Goal: Task Accomplishment & Management: Manage account settings

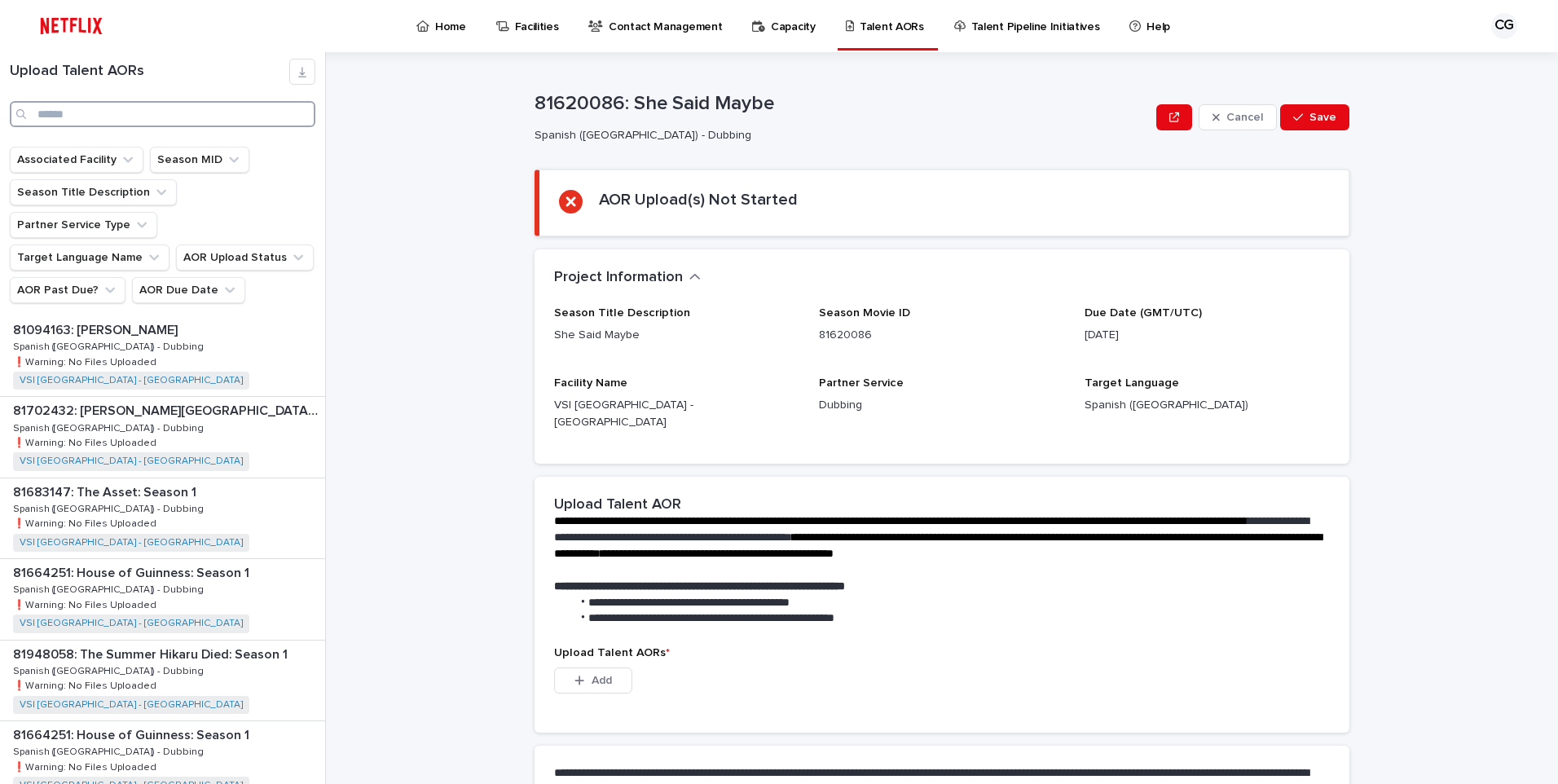
click at [169, 110] on input "Search" at bounding box center [162, 114] width 306 height 26
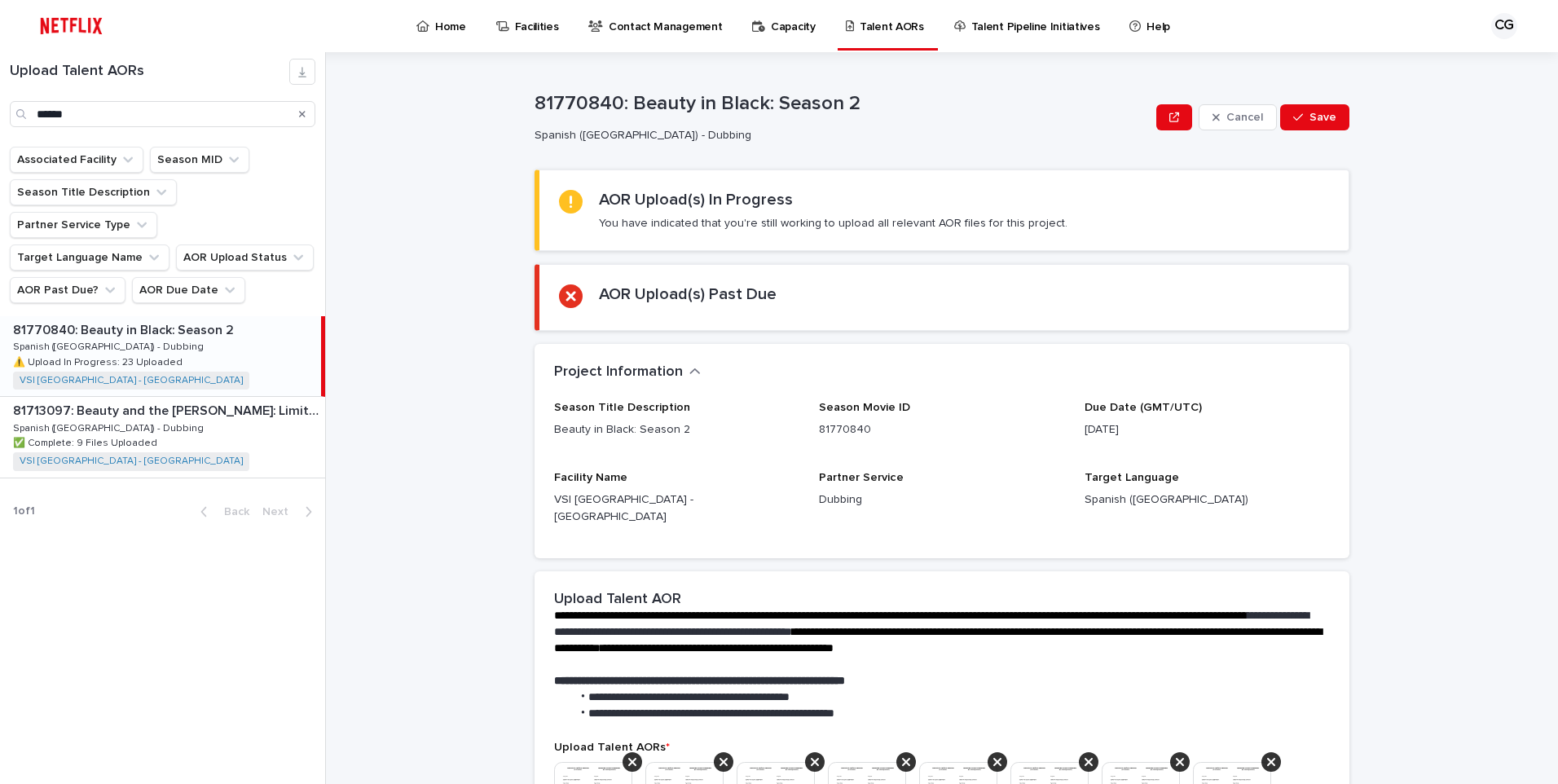
click at [160, 320] on p "81770840: Beauty in Black: Season 2" at bounding box center [125, 329] width 224 height 19
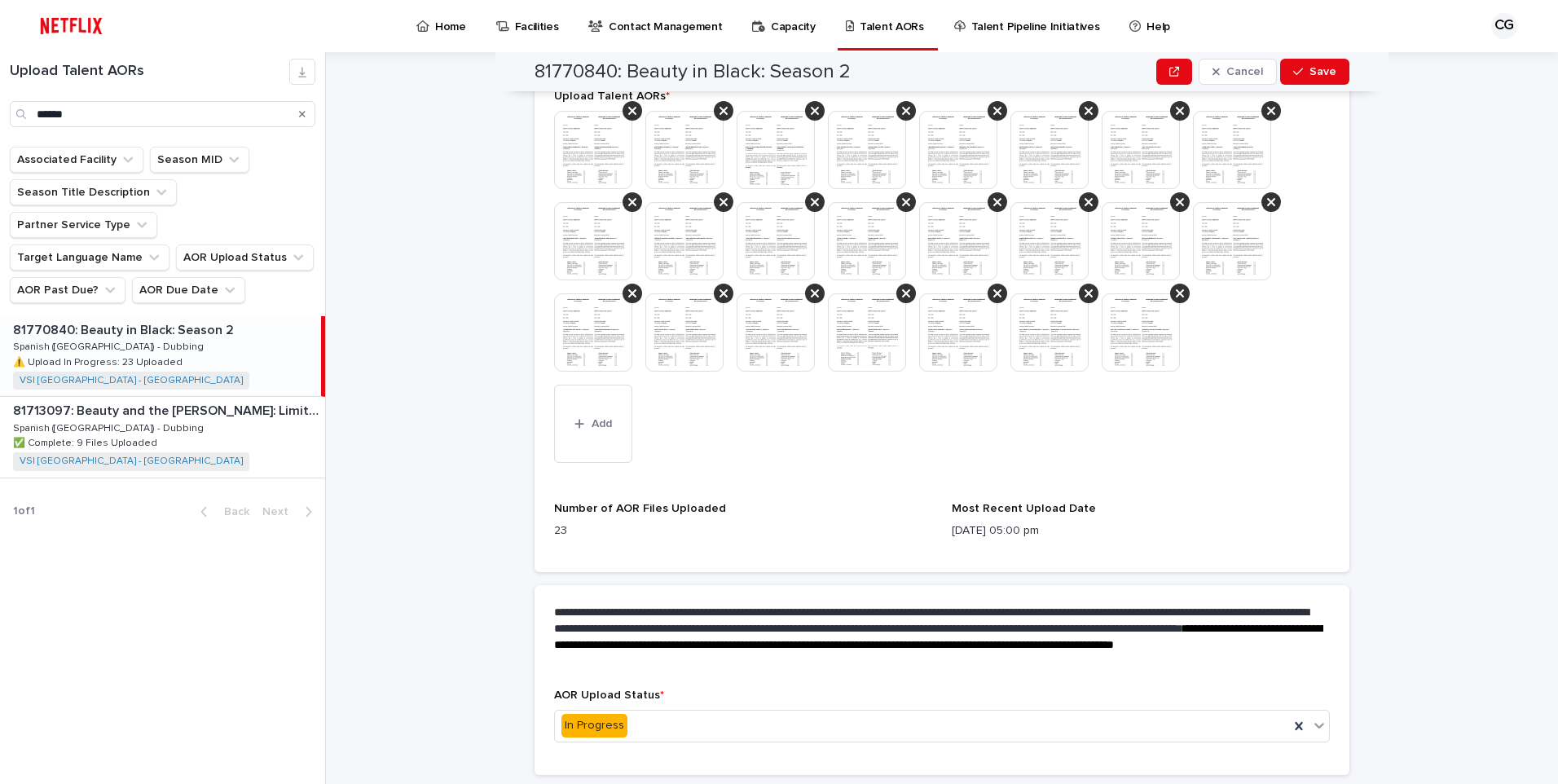
scroll to position [652, 0]
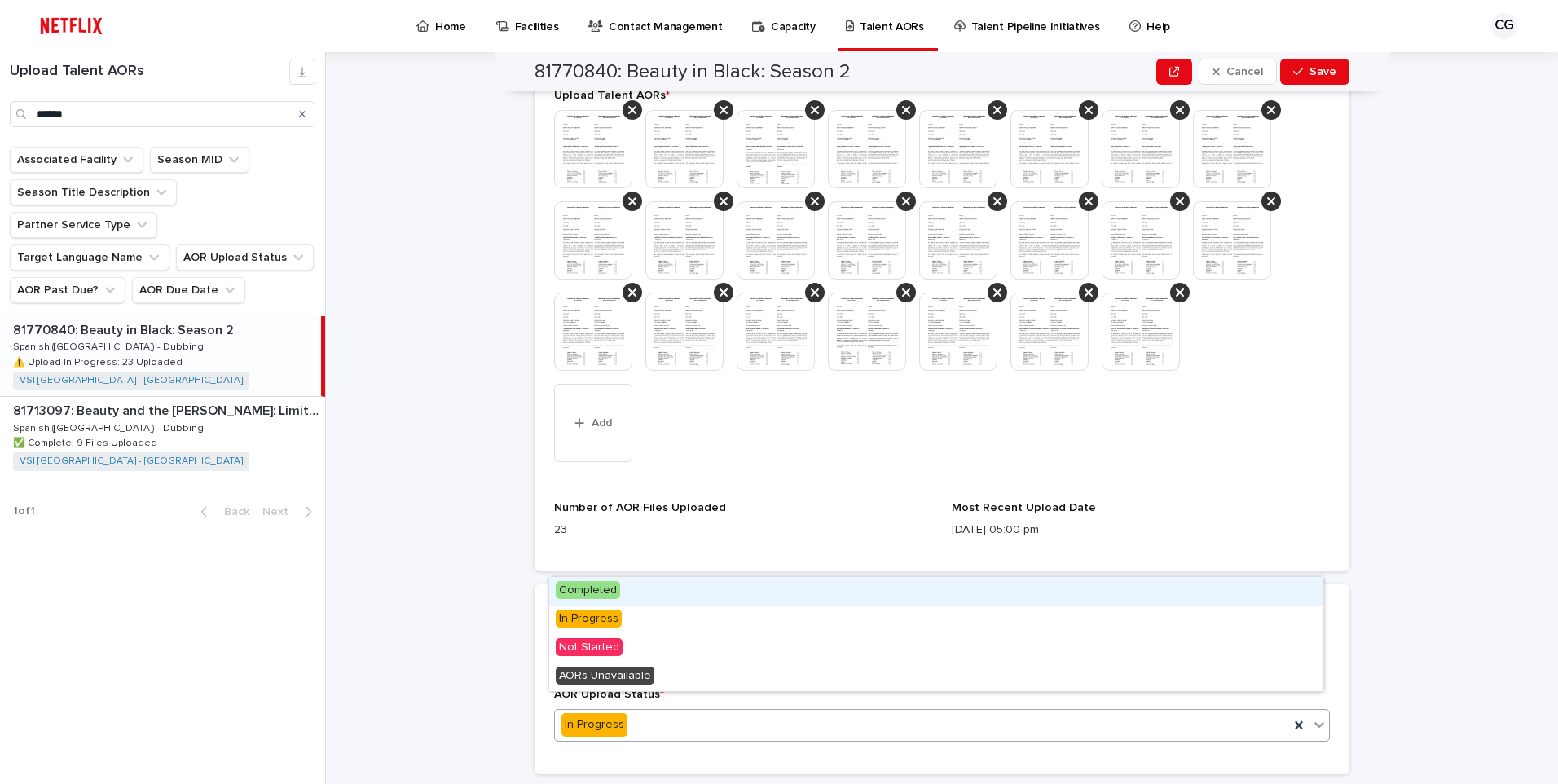
click at [654, 711] on div "In Progress" at bounding box center [922, 724] width 735 height 27
click at [602, 589] on span "Completed" at bounding box center [588, 590] width 64 height 18
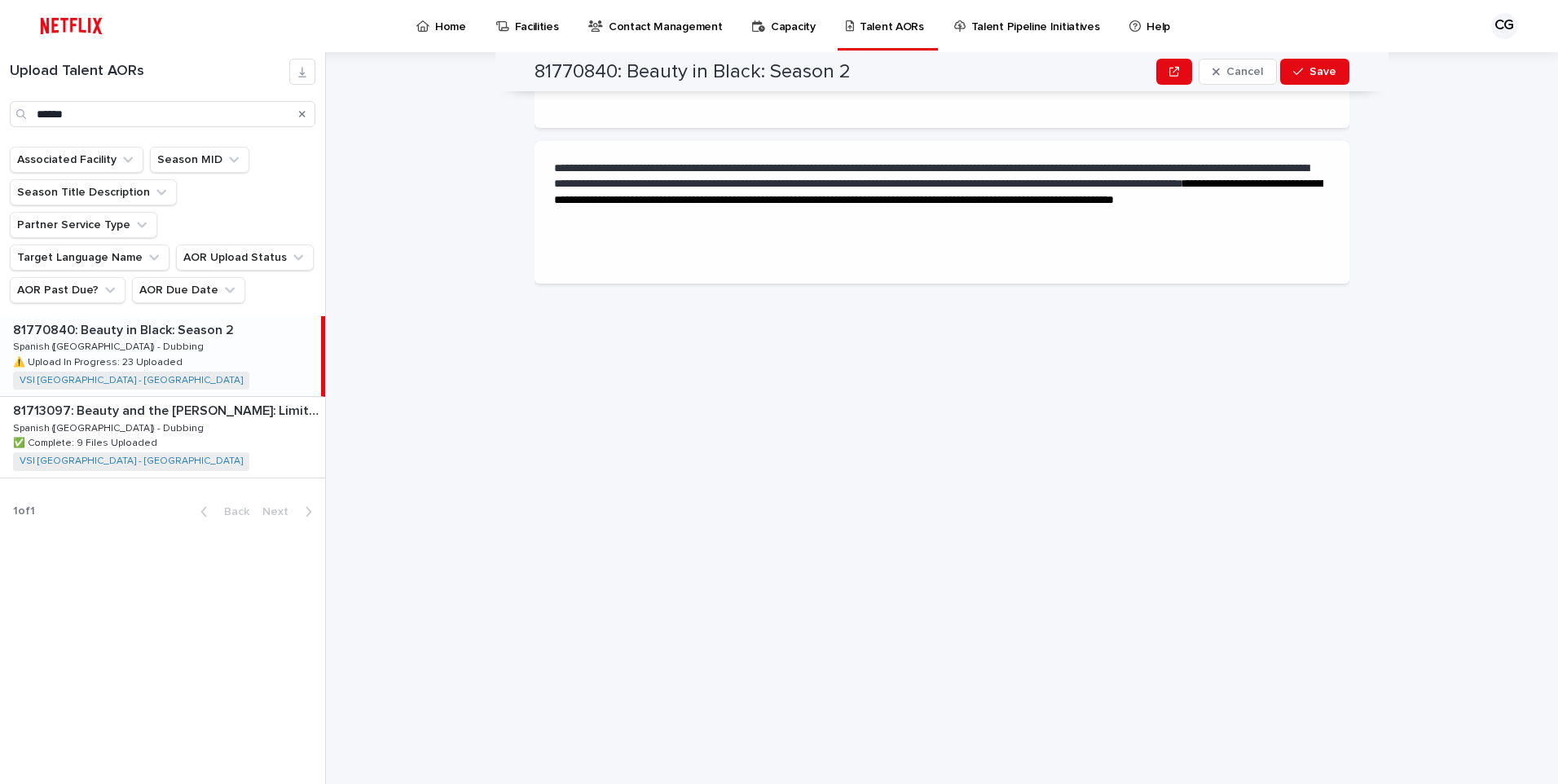
scroll to position [0, 0]
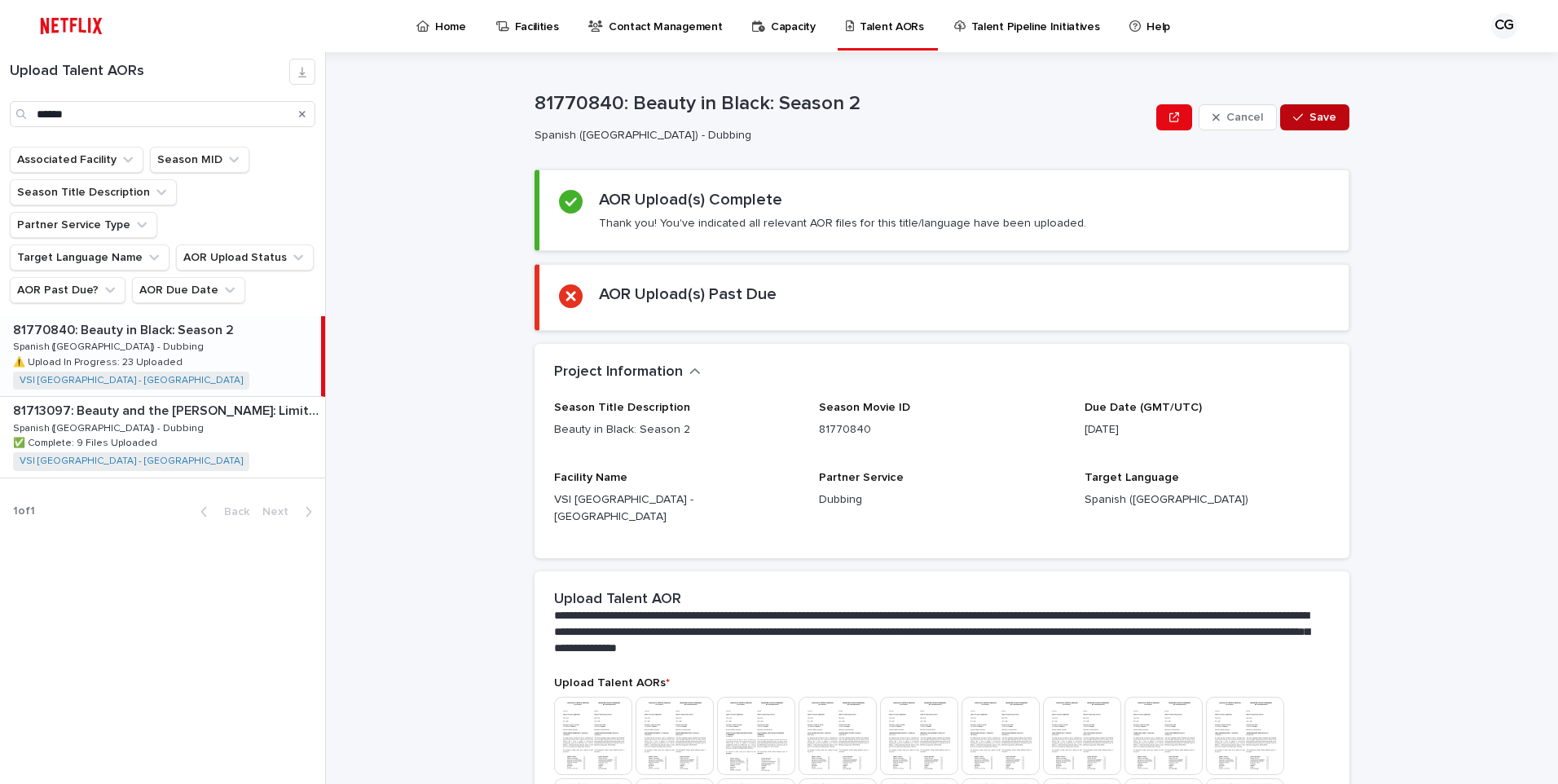
click at [1328, 119] on span "Save" at bounding box center [1323, 117] width 27 height 11
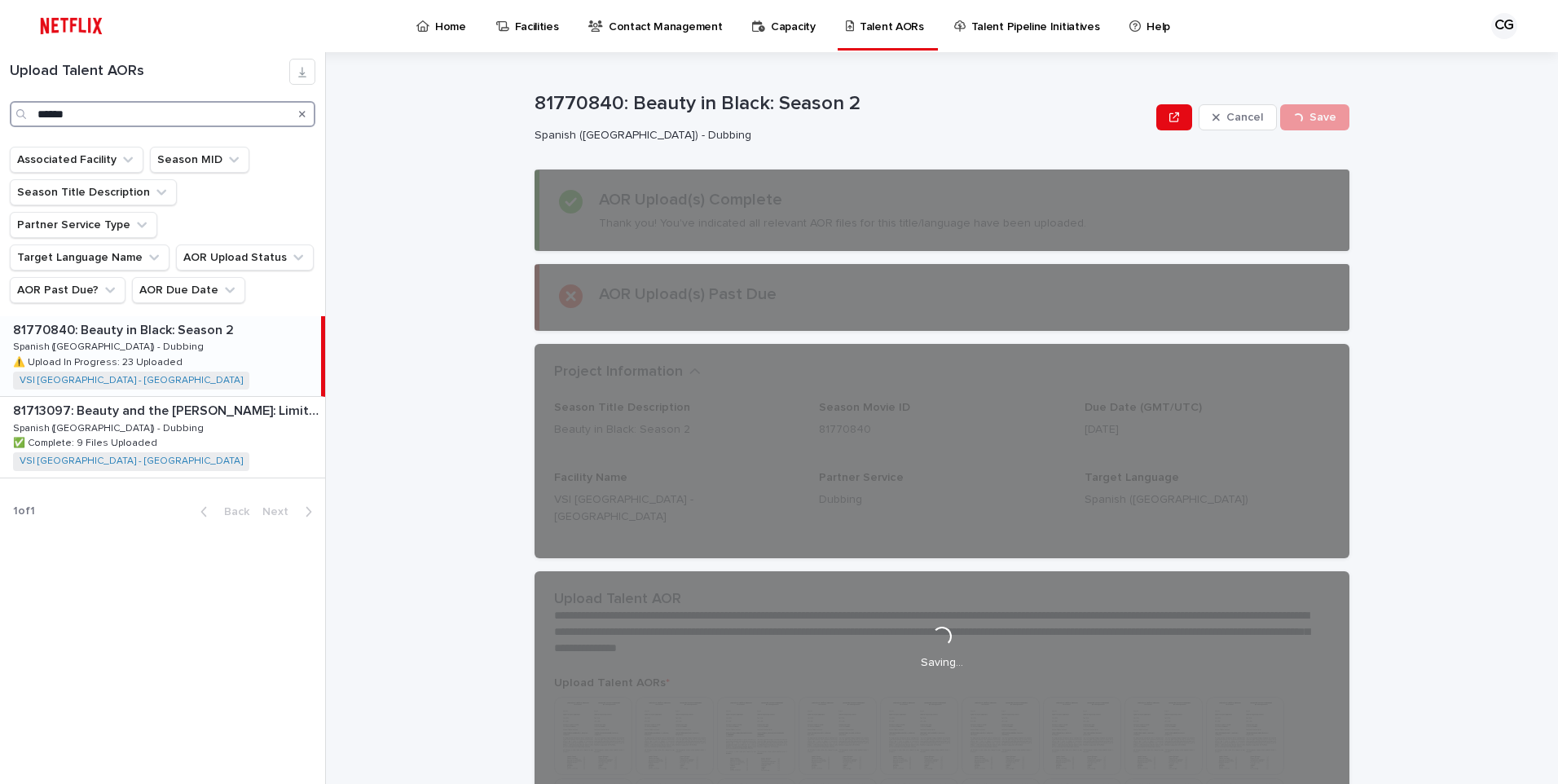
click at [132, 115] on input "******" at bounding box center [162, 114] width 306 height 26
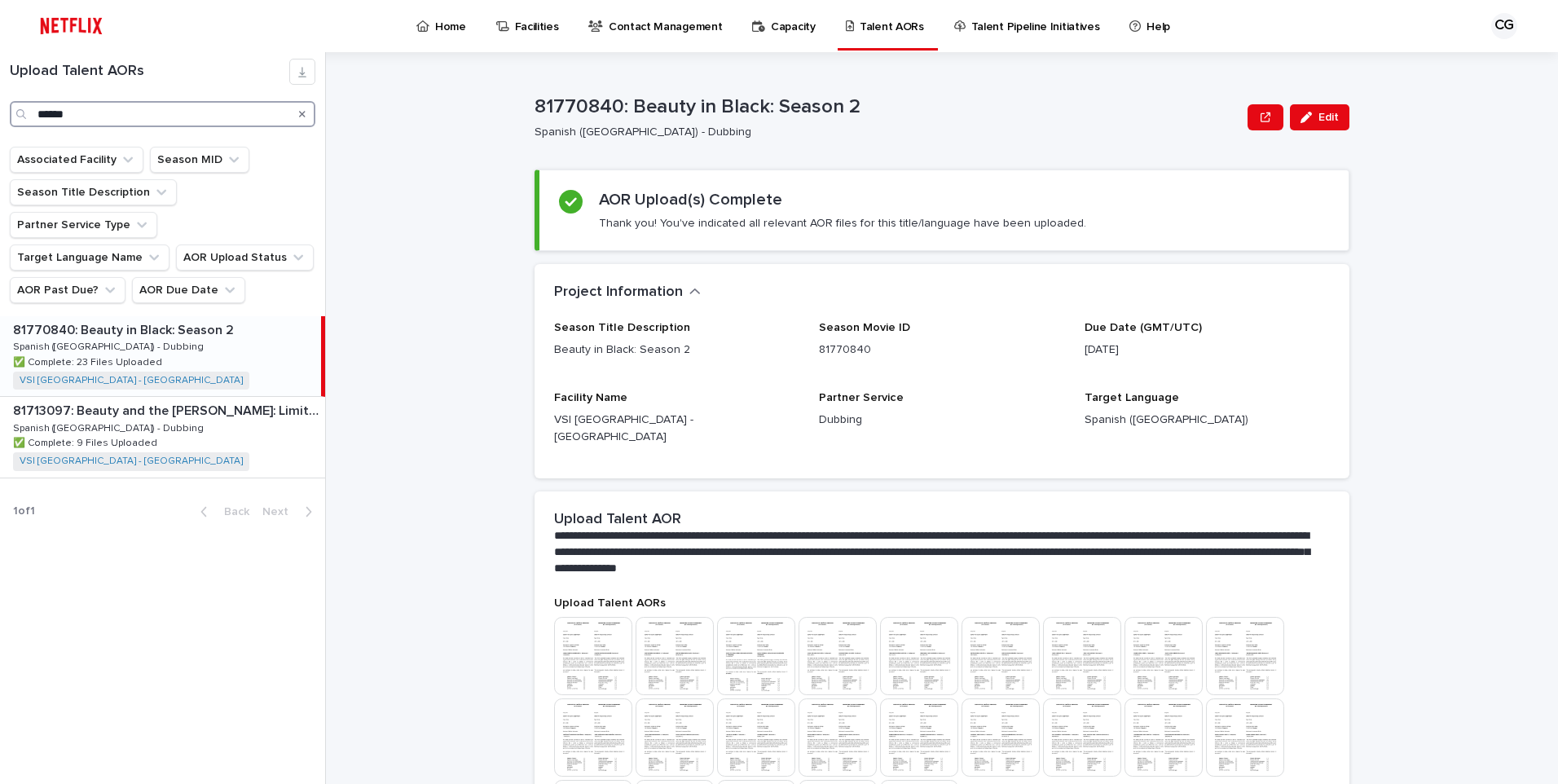
click at [132, 115] on input "******" at bounding box center [162, 114] width 306 height 26
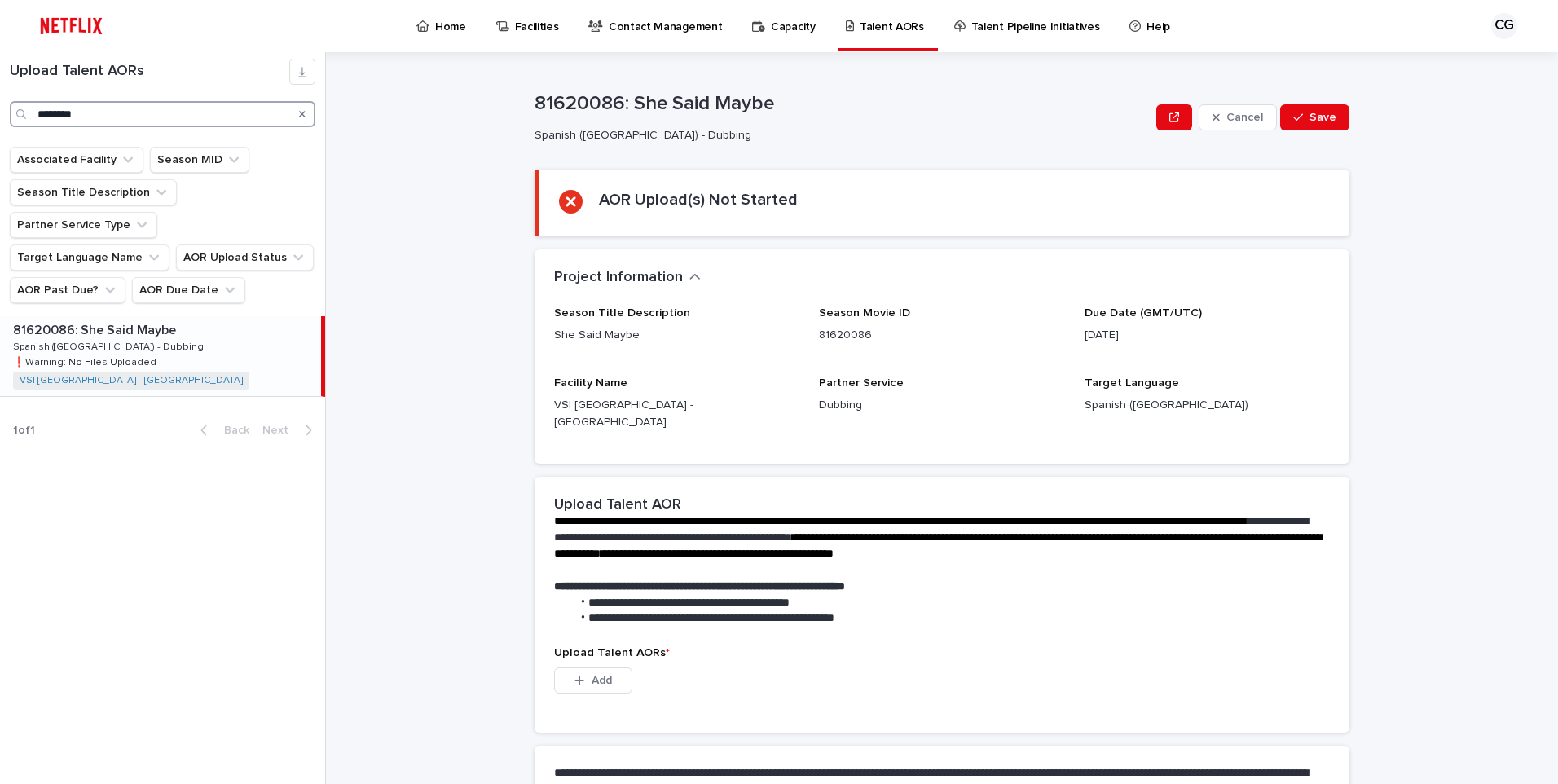
type input "********"
click at [202, 316] on div "81620086: She Said Maybe 81620086: She Said Maybe Spanish ([GEOGRAPHIC_DATA]) -…" at bounding box center [160, 356] width 321 height 80
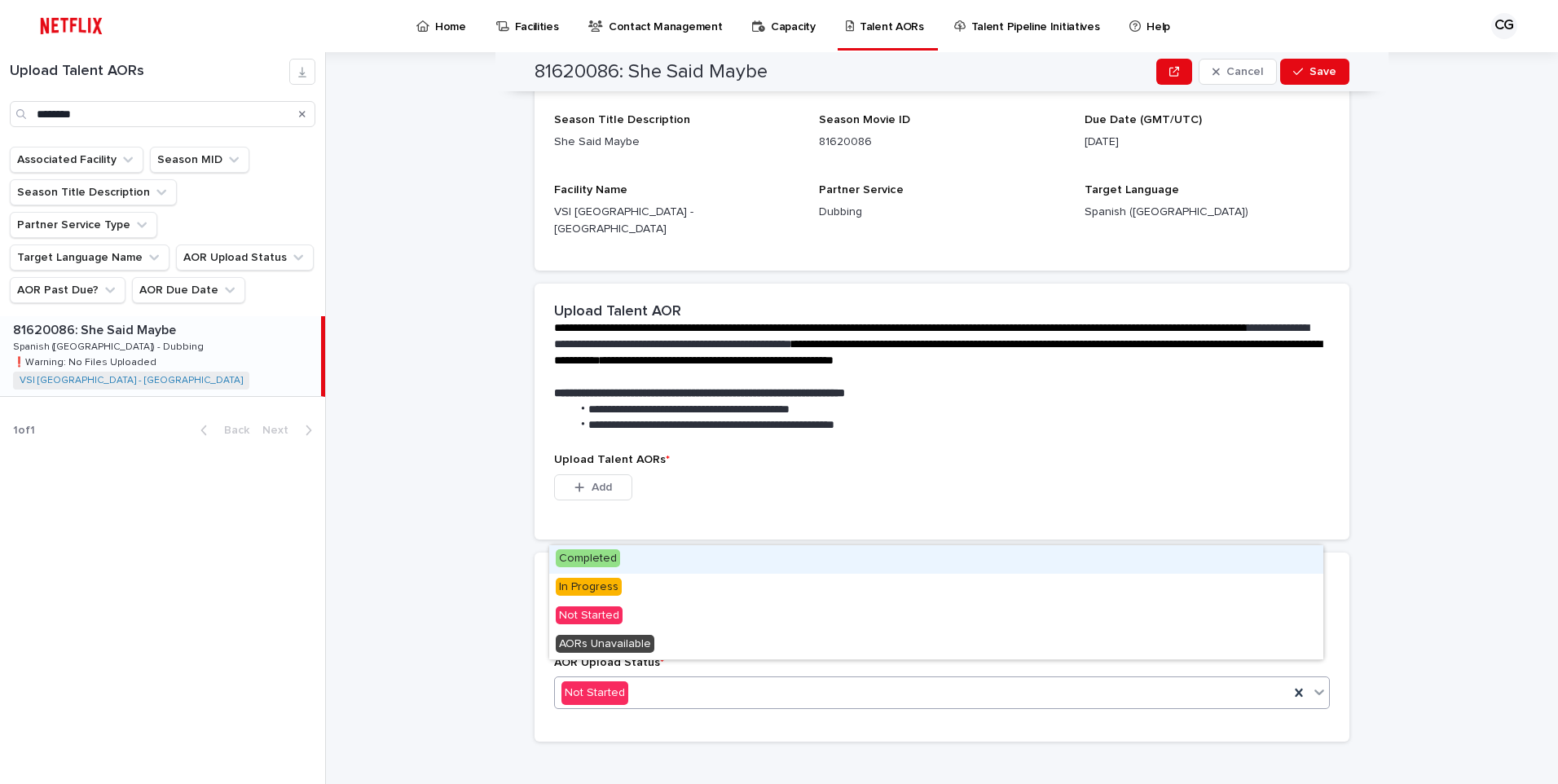
click at [654, 681] on div "Not Started" at bounding box center [922, 693] width 735 height 27
click at [960, 350] on p "**********" at bounding box center [938, 345] width 769 height 49
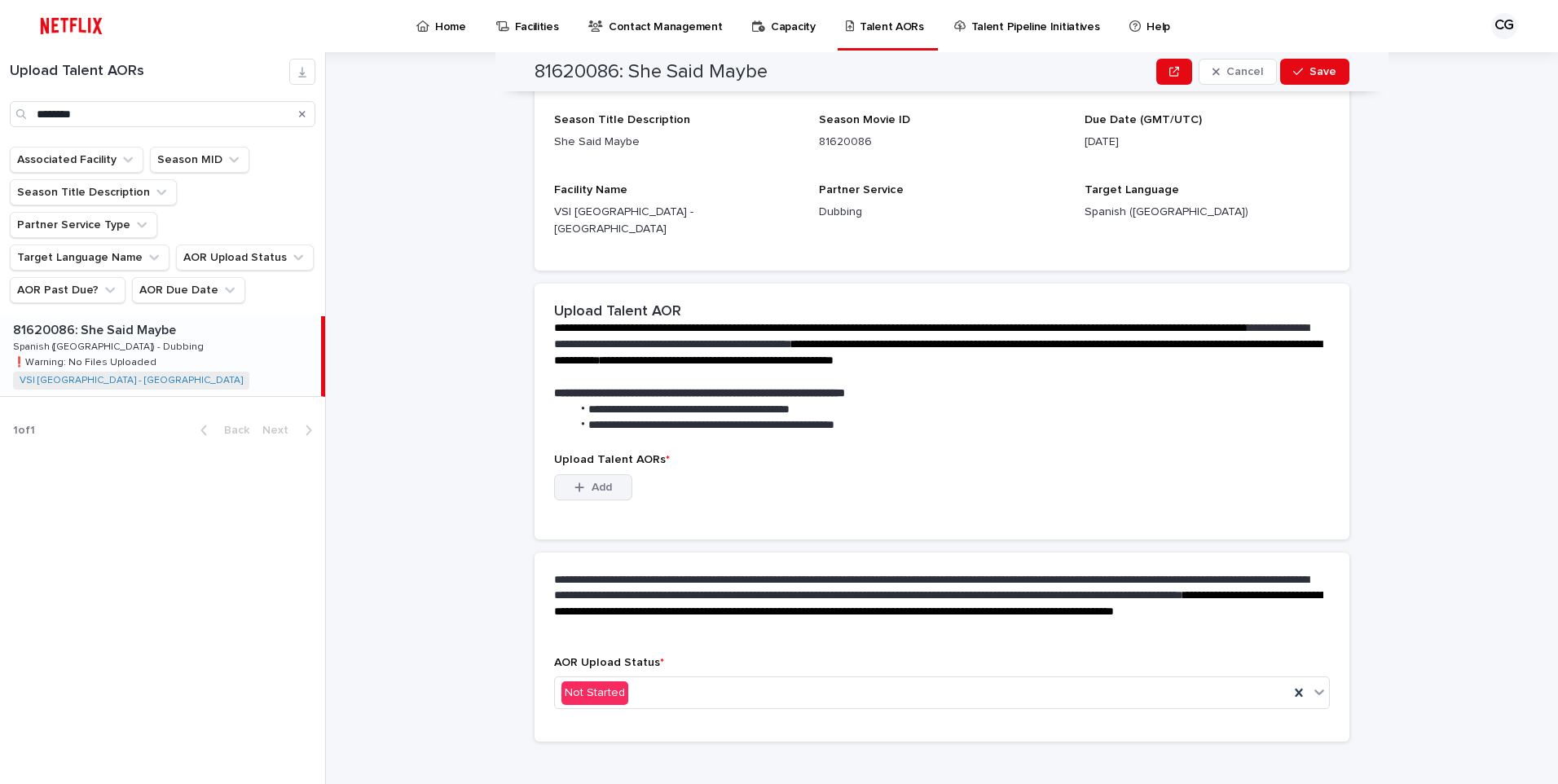
click at [620, 474] on button "Add" at bounding box center [593, 487] width 78 height 26
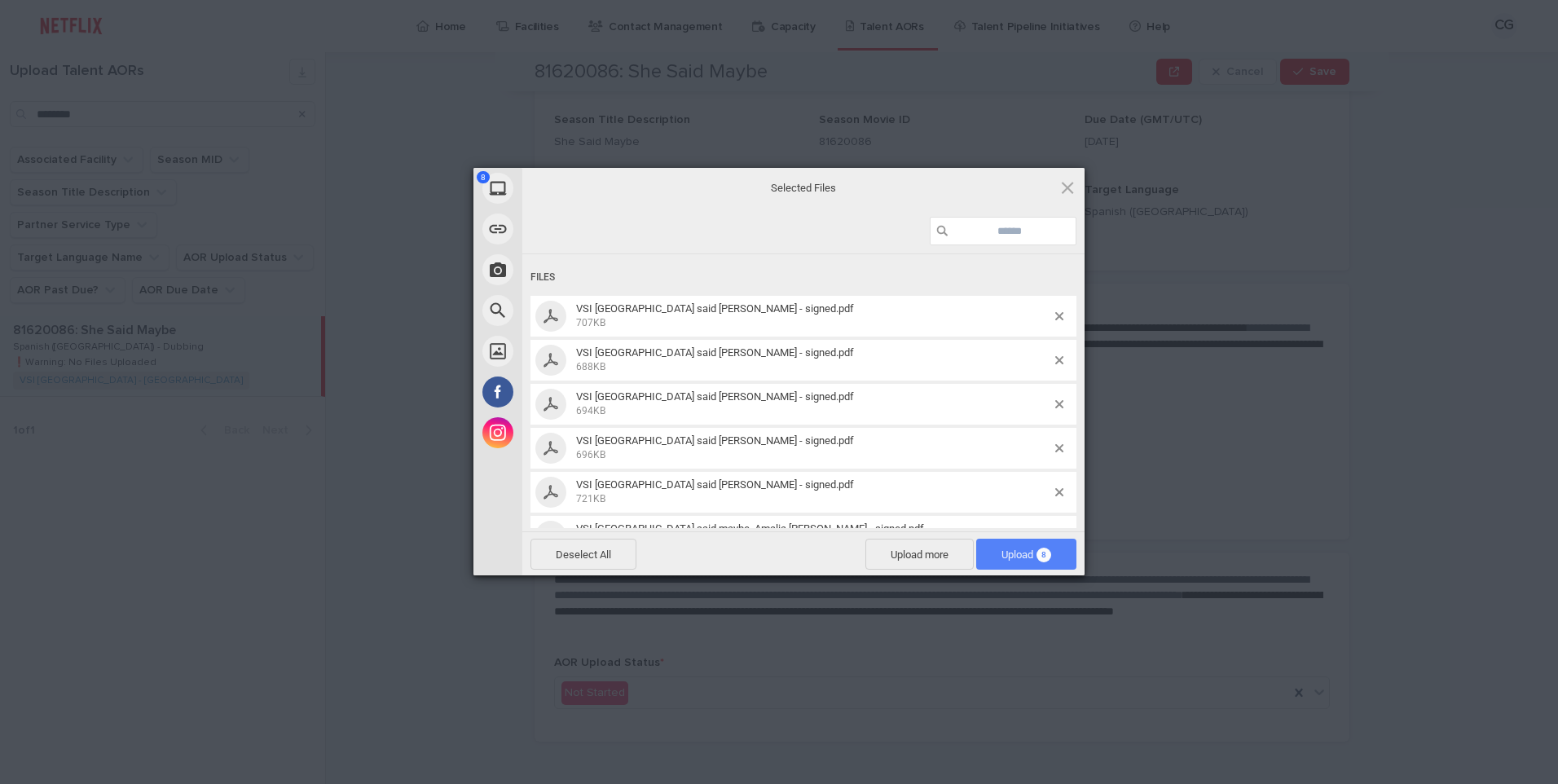
click at [1026, 555] on span "Upload 8" at bounding box center [1026, 554] width 50 height 12
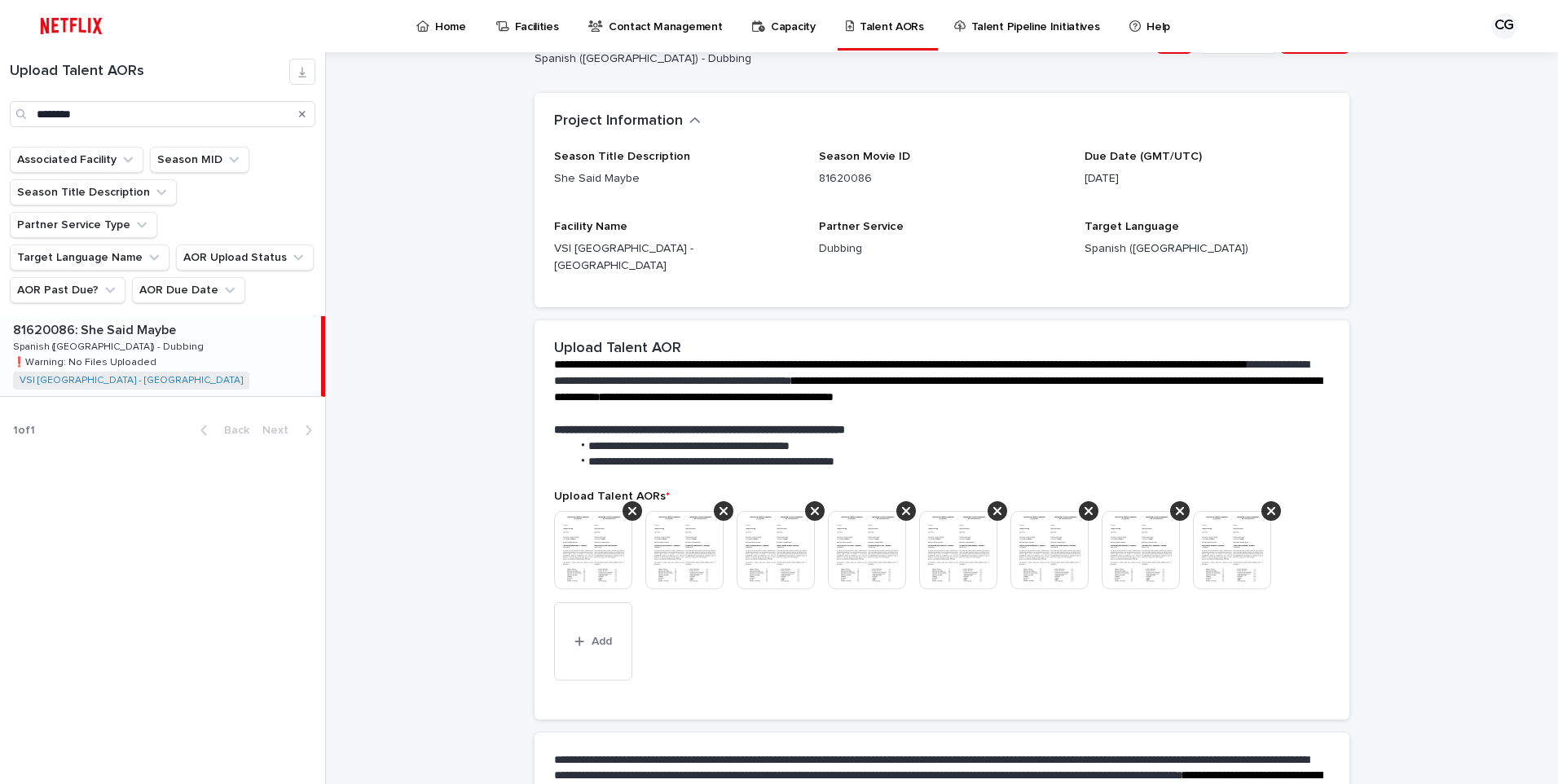
scroll to position [257, 0]
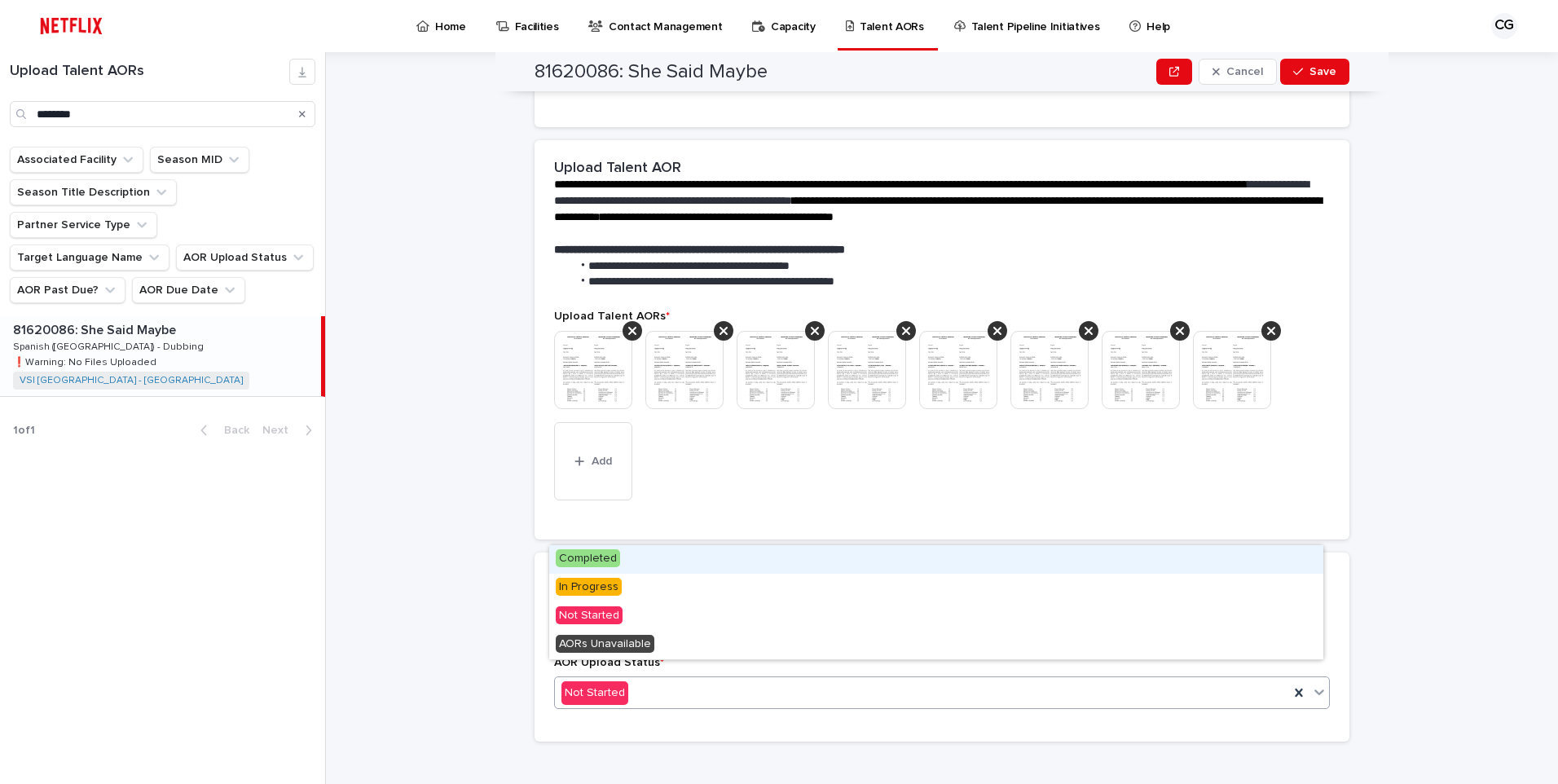
click at [792, 679] on div "Not Started" at bounding box center [922, 693] width 735 height 27
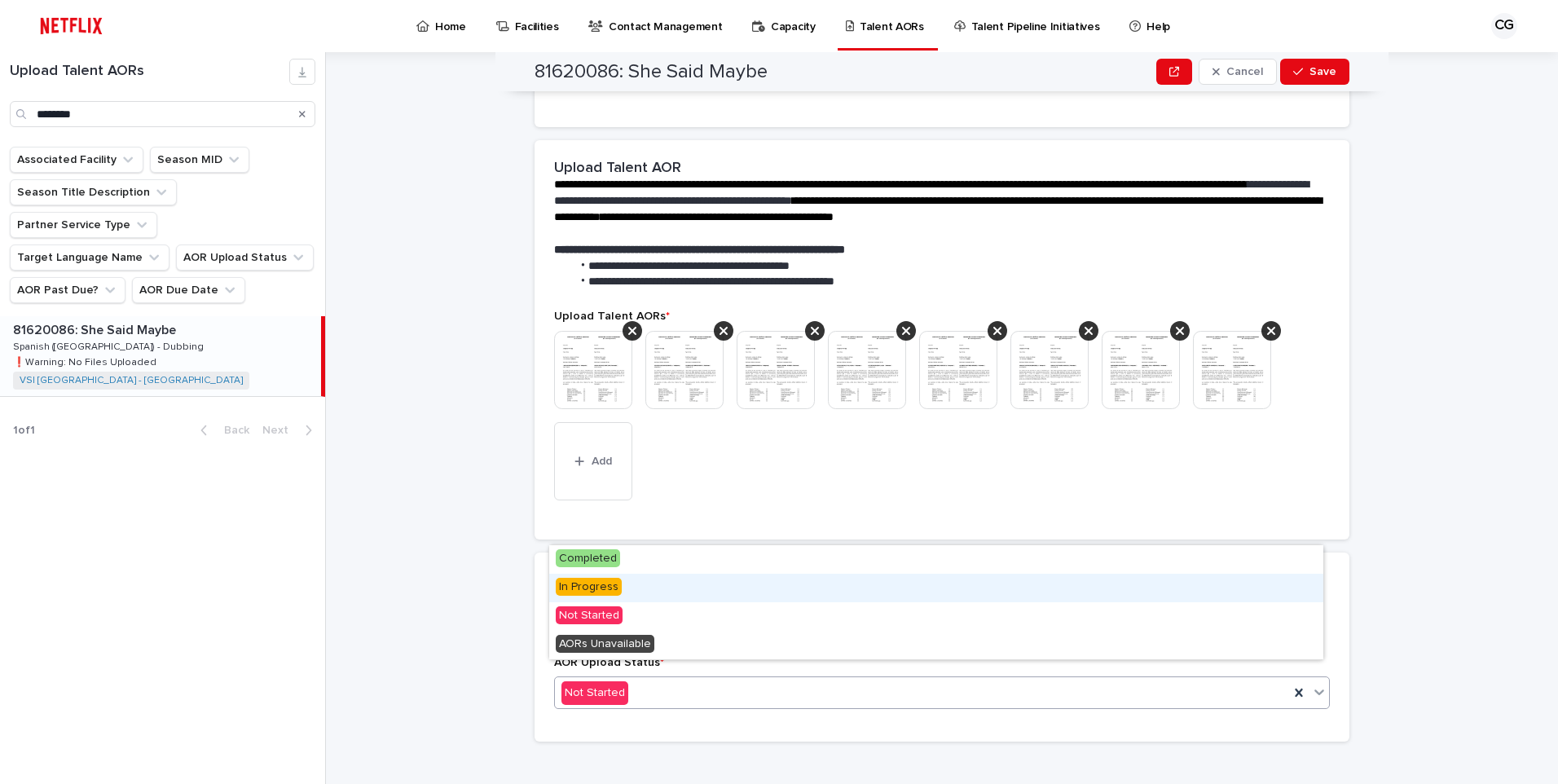
click at [694, 585] on div "In Progress" at bounding box center [936, 587] width 774 height 29
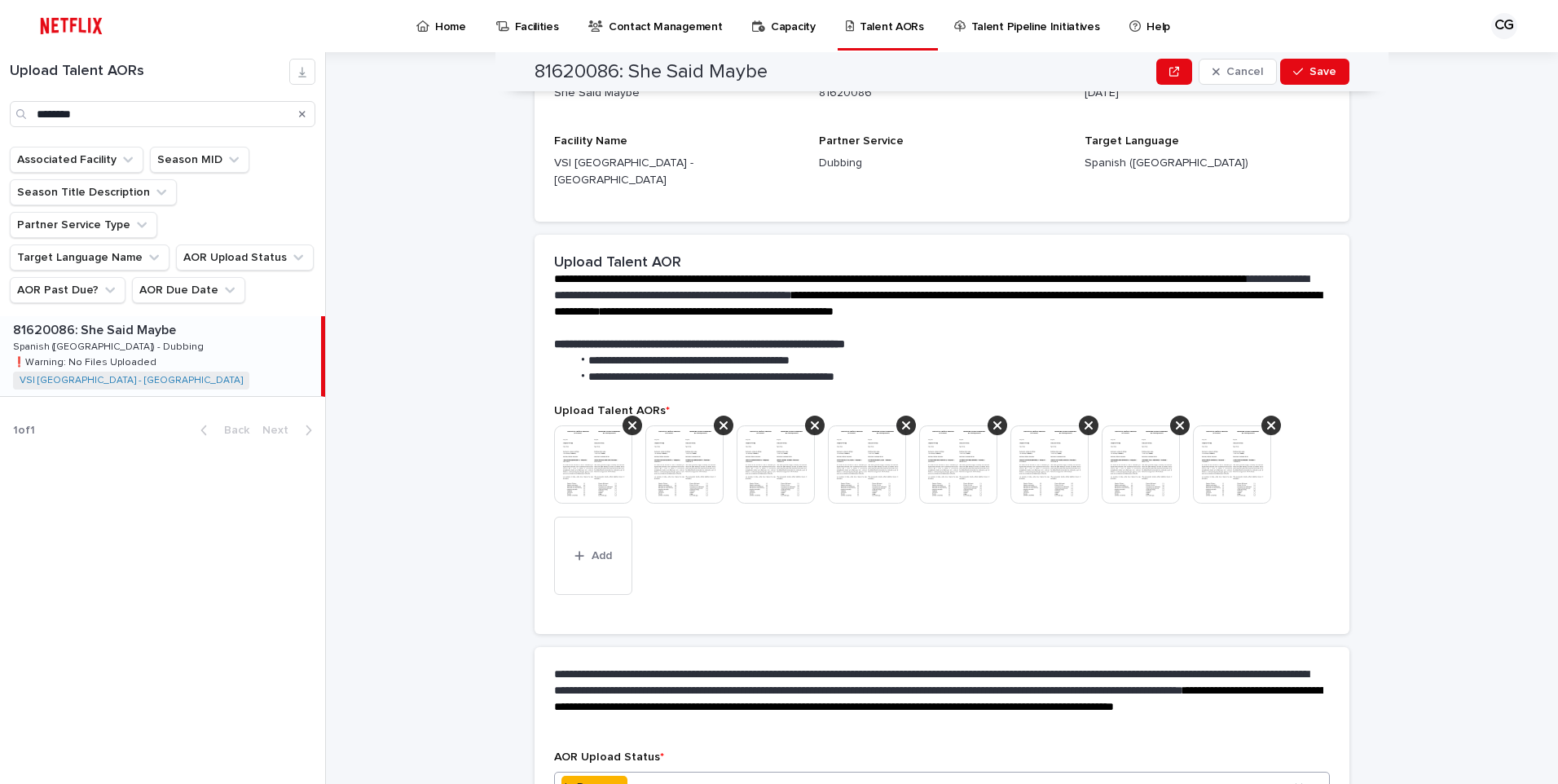
scroll to position [304, 0]
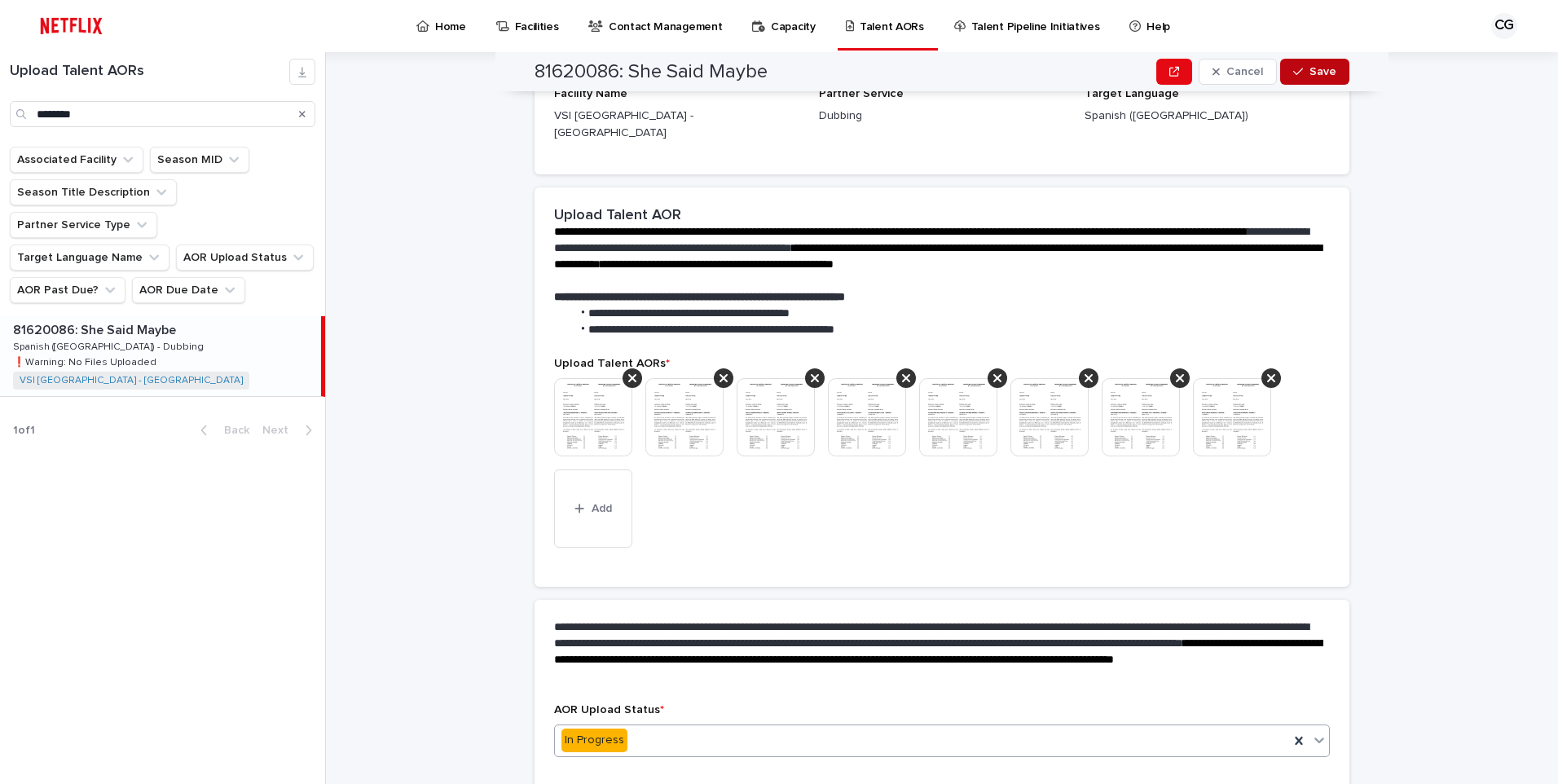
click at [1314, 76] on span "Save" at bounding box center [1323, 71] width 27 height 11
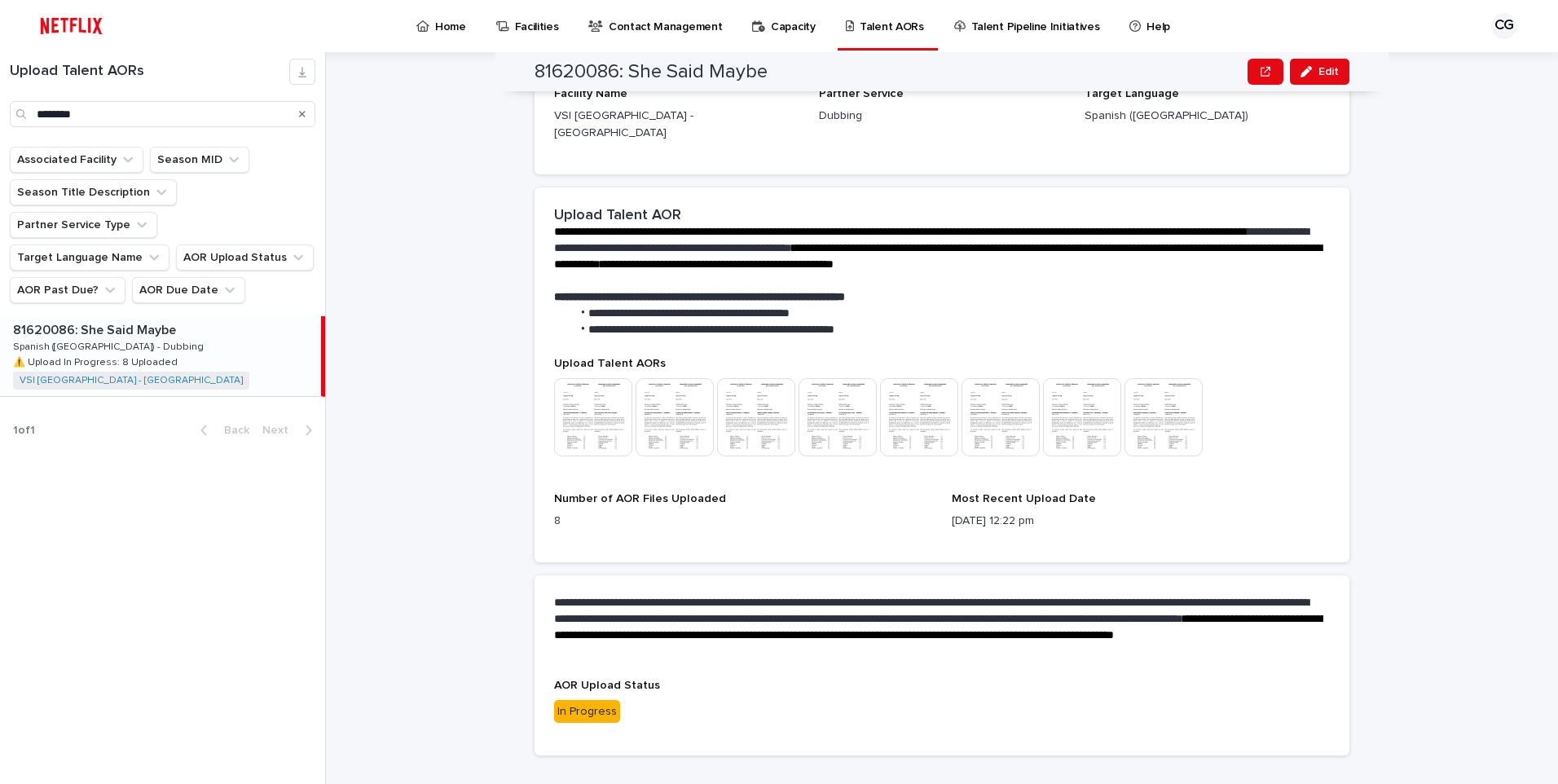
scroll to position [283, 0]
